Goal: Information Seeking & Learning: Learn about a topic

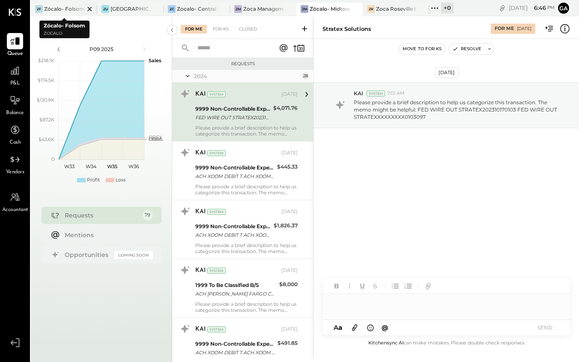
click at [70, 9] on div at bounding box center [82, 9] width 30 height 12
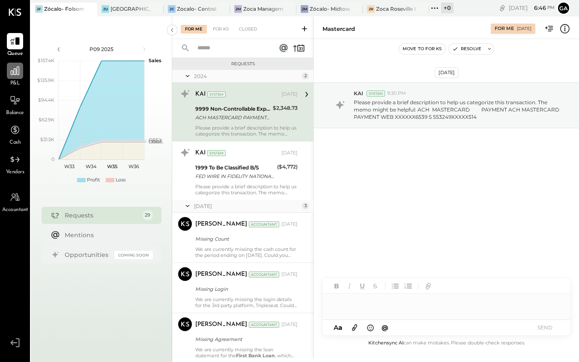
click at [12, 76] on icon at bounding box center [14, 70] width 11 height 11
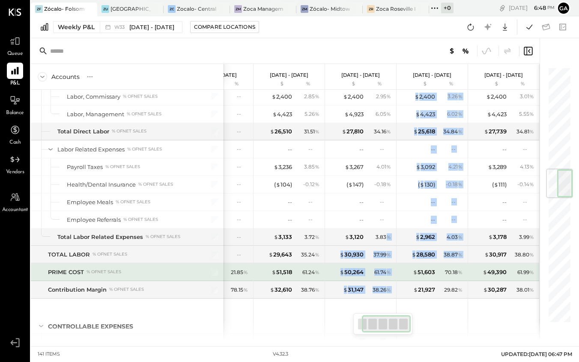
drag, startPoint x: 389, startPoint y: 238, endPoint x: 403, endPoint y: 270, distance: 35.3
click at [407, 268] on div "$ 61,878 72.95 % $ 18,027 21.25 % $ 2,196 2.59 % $ 969 1.14 % $ 1,754 2.07 % --…" at bounding box center [382, 299] width 316 height 2140
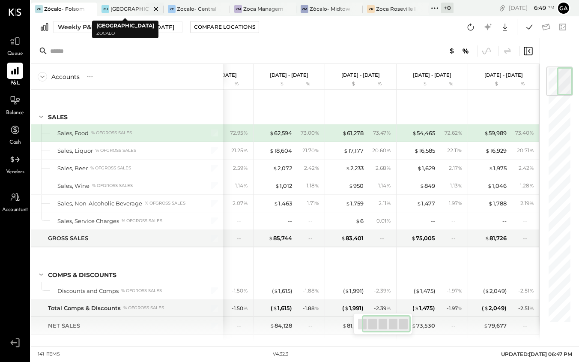
click at [137, 9] on div at bounding box center [149, 9] width 30 height 12
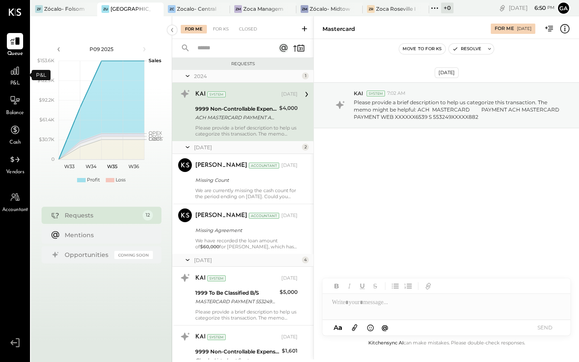
click at [15, 81] on span "P&L" at bounding box center [15, 84] width 10 height 8
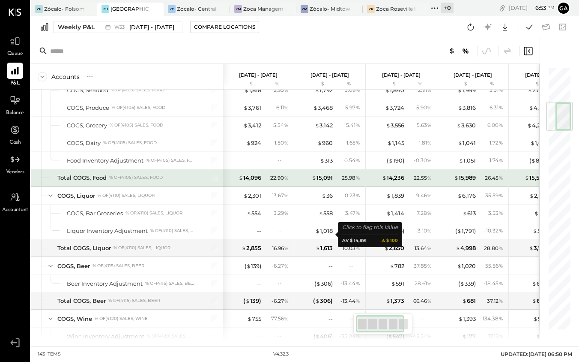
scroll to position [0, 2]
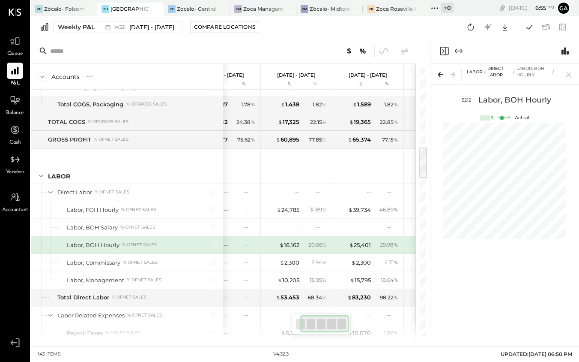
click at [112, 244] on div "Labor, BOH Hourly" at bounding box center [93, 245] width 53 height 8
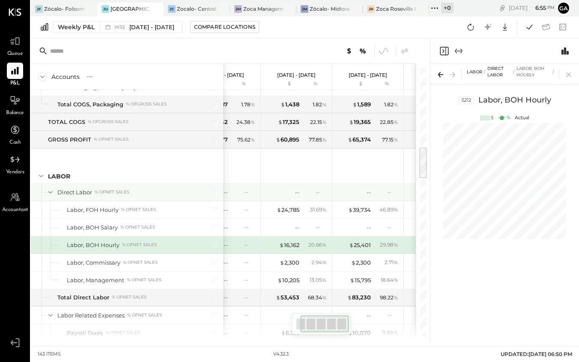
click at [51, 190] on icon at bounding box center [50, 191] width 9 height 9
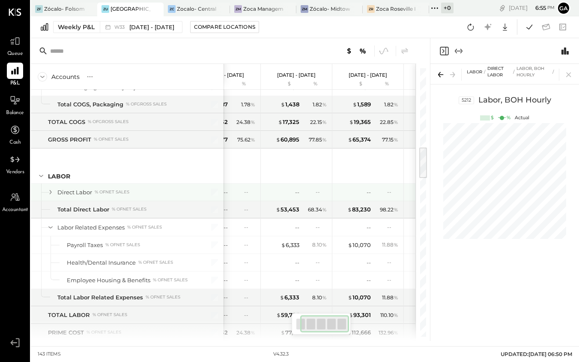
click at [51, 190] on icon at bounding box center [50, 191] width 9 height 9
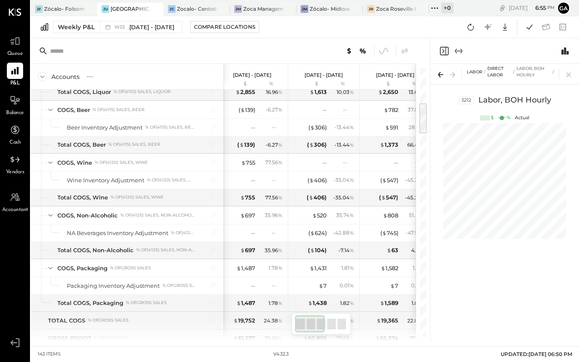
scroll to position [227, 0]
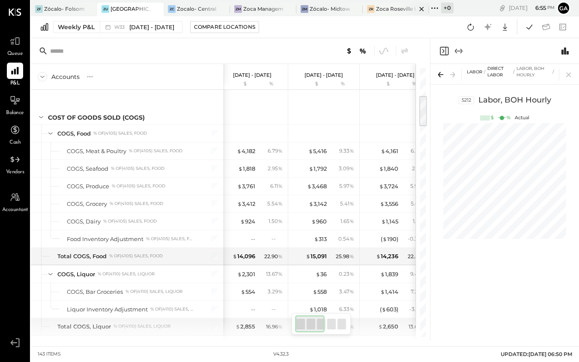
click at [394, 9] on div "Zoca Roseville Inc." at bounding box center [396, 8] width 40 height 7
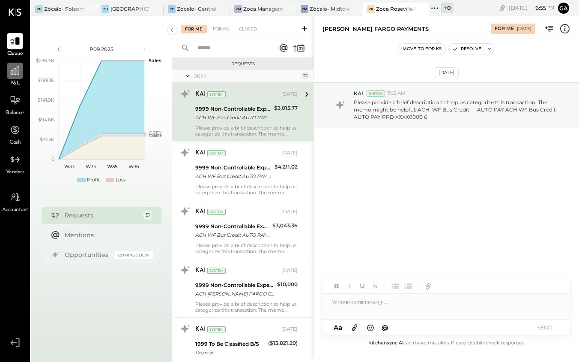
click at [17, 79] on div at bounding box center [15, 71] width 16 height 16
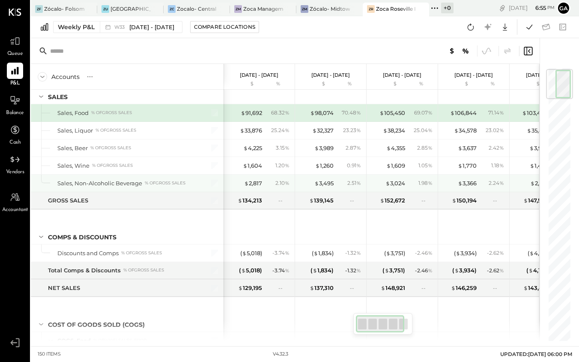
scroll to position [0, 1]
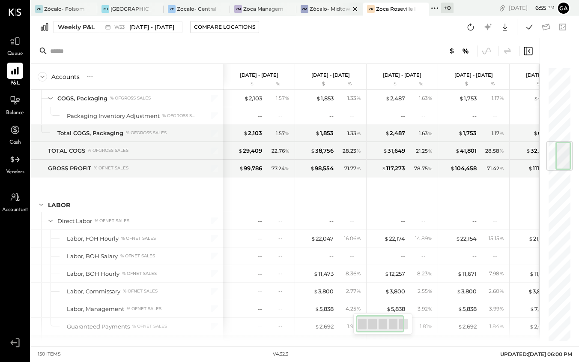
click at [329, 7] on div "Zócalo- Midtown (Zoca Inc.)" at bounding box center [330, 8] width 40 height 7
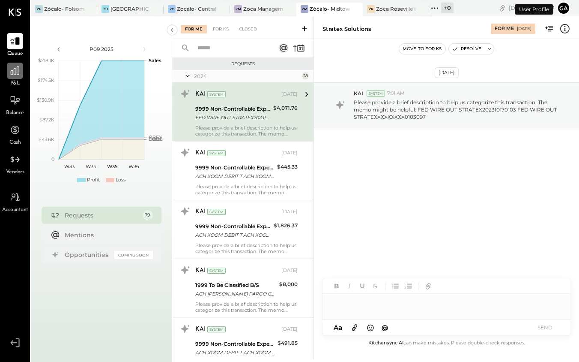
click at [15, 74] on icon at bounding box center [14, 70] width 11 height 11
